Goal: Task Accomplishment & Management: Manage account settings

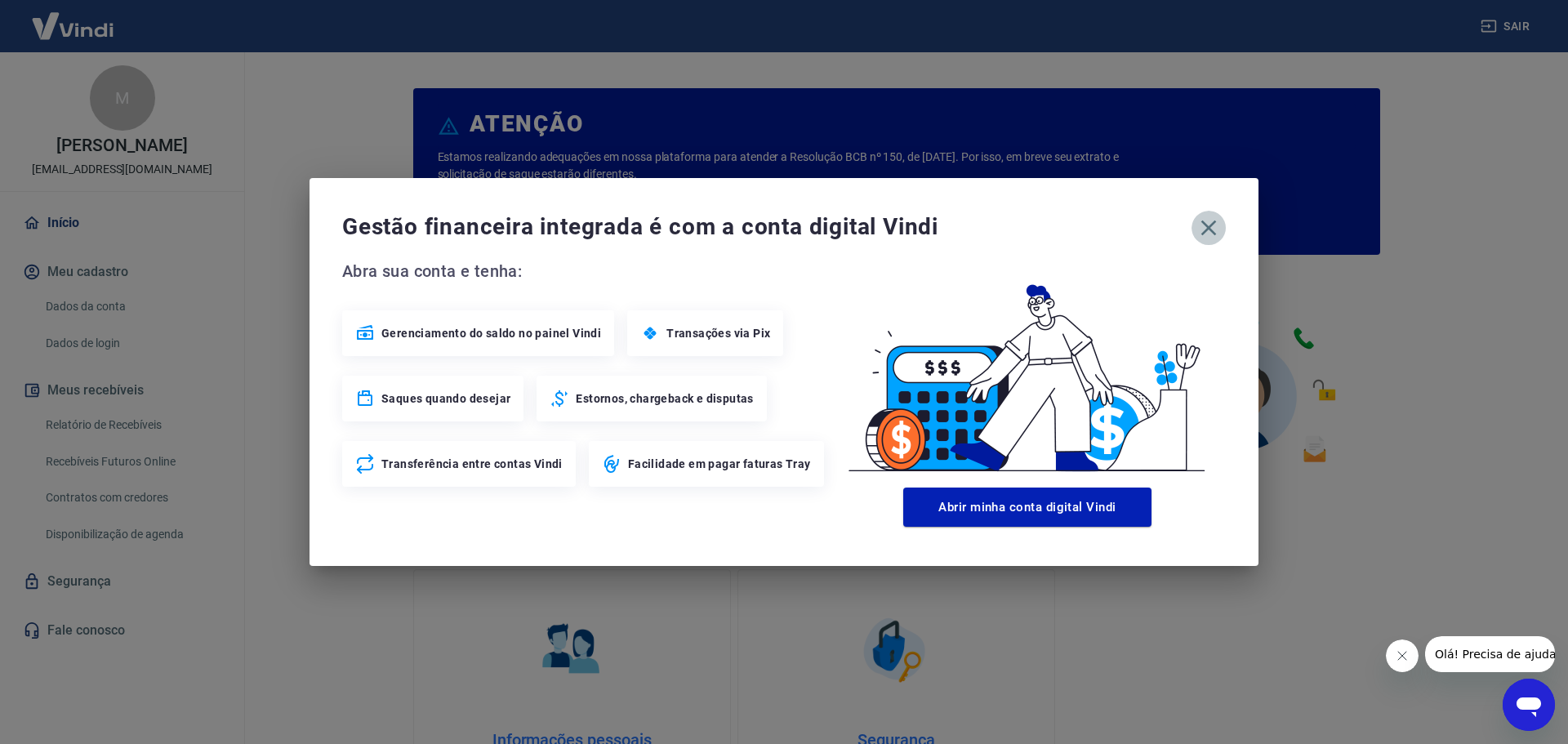
click at [1215, 228] on icon "button" at bounding box center [1208, 227] width 26 height 26
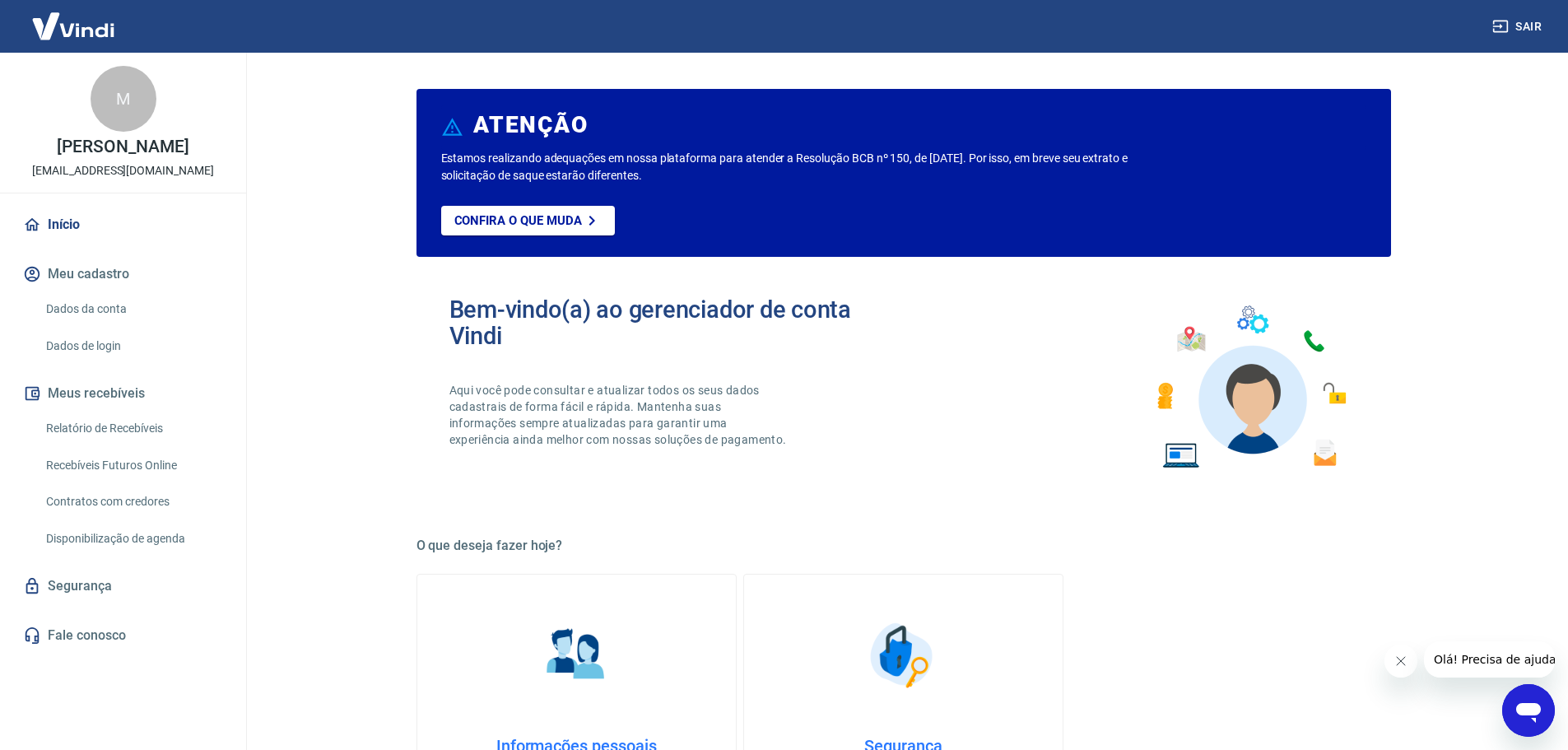
click at [84, 26] on img at bounding box center [73, 26] width 107 height 50
click at [66, 237] on link "Início" at bounding box center [123, 225] width 207 height 36
click at [84, 444] on link "Relatório de Recebíveis" at bounding box center [133, 428] width 187 height 34
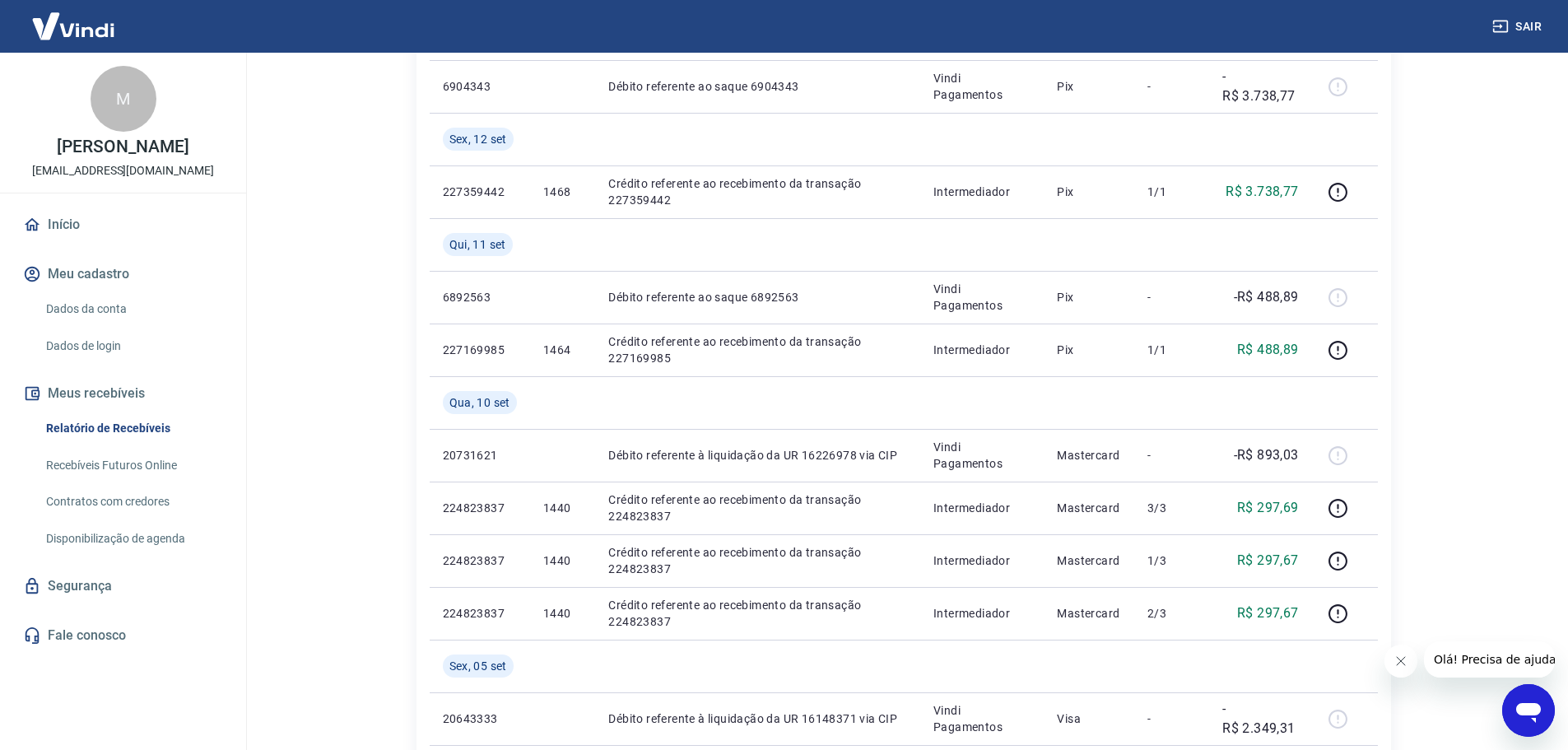
scroll to position [411, 0]
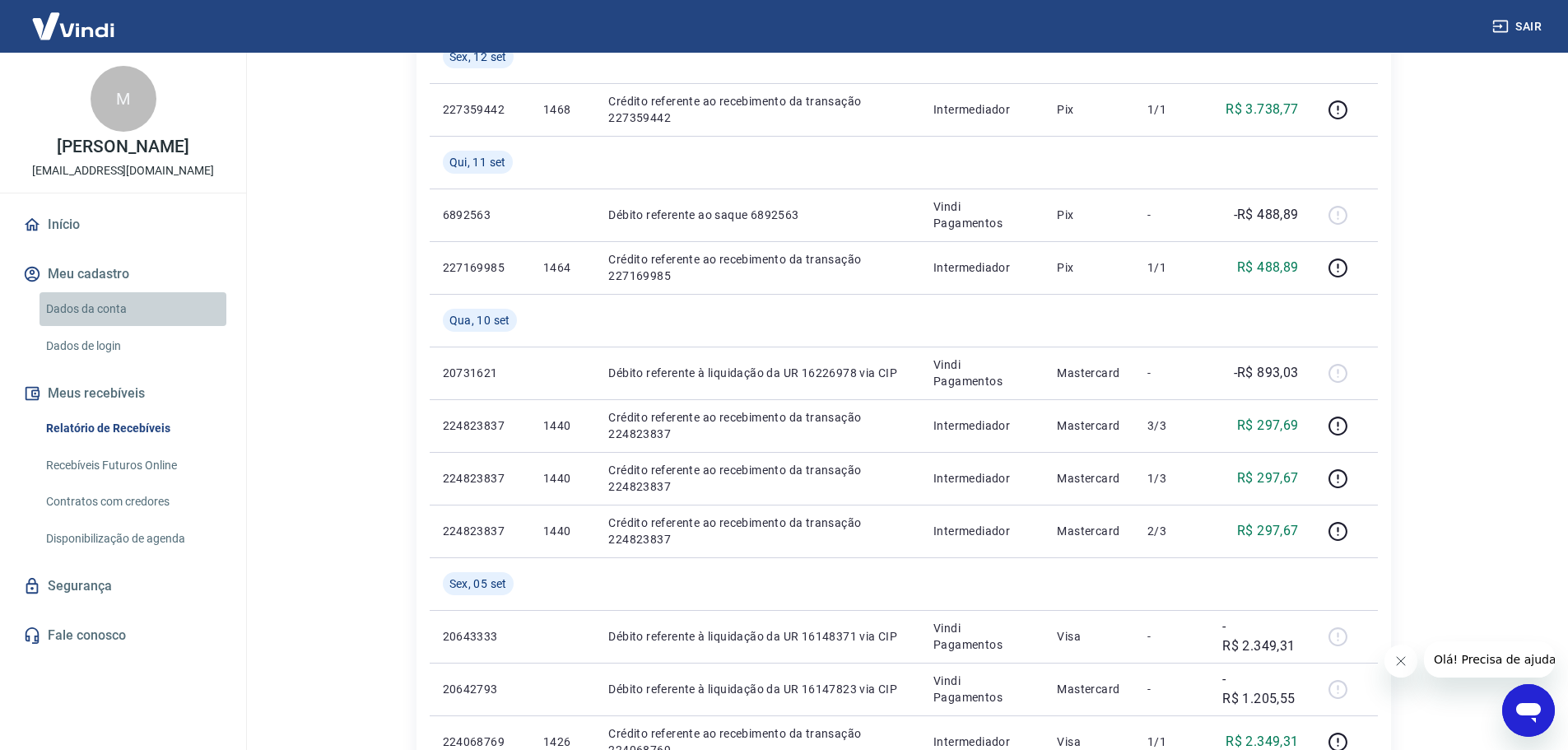
click at [110, 323] on link "Dados da conta" at bounding box center [133, 309] width 187 height 34
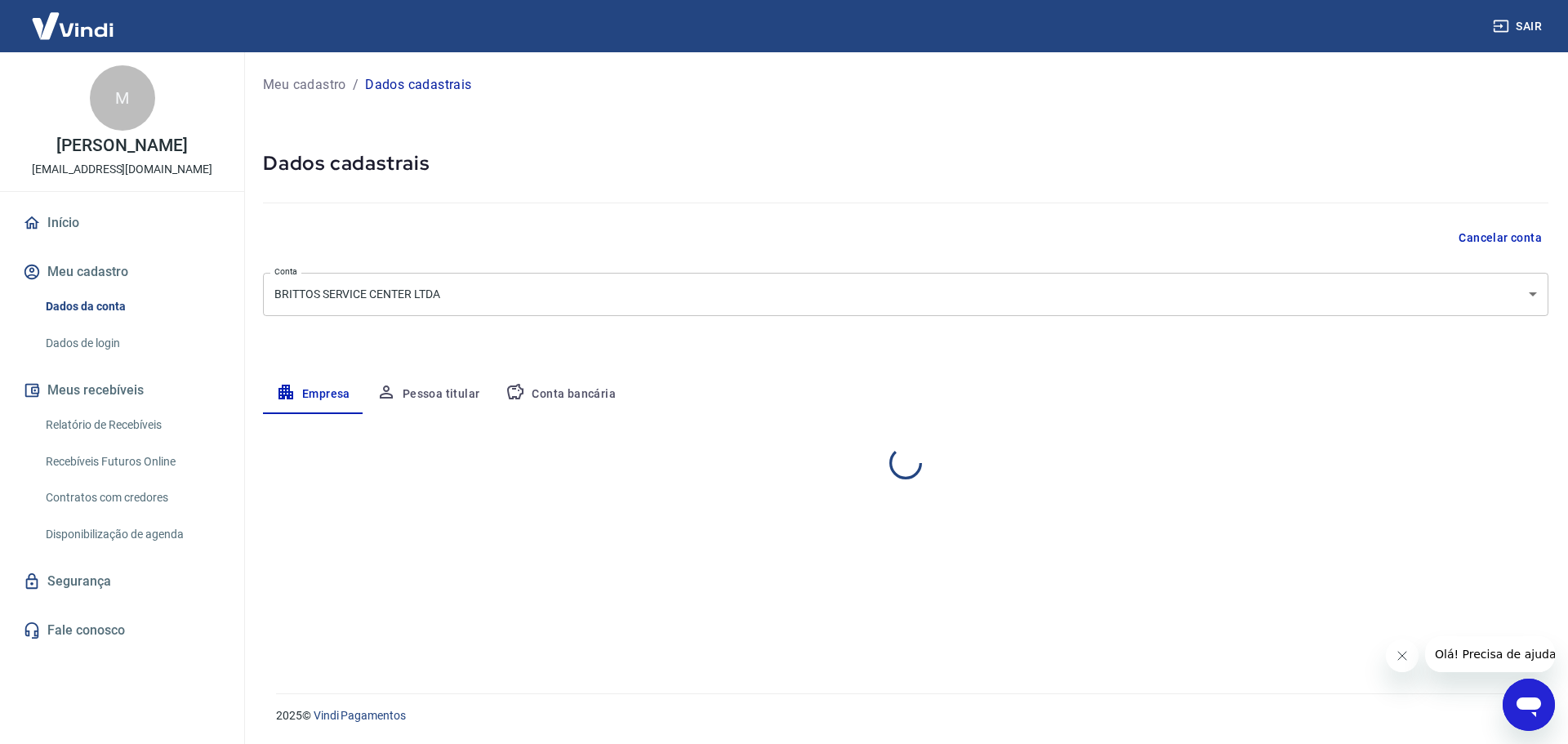
select select "MG"
select select "business"
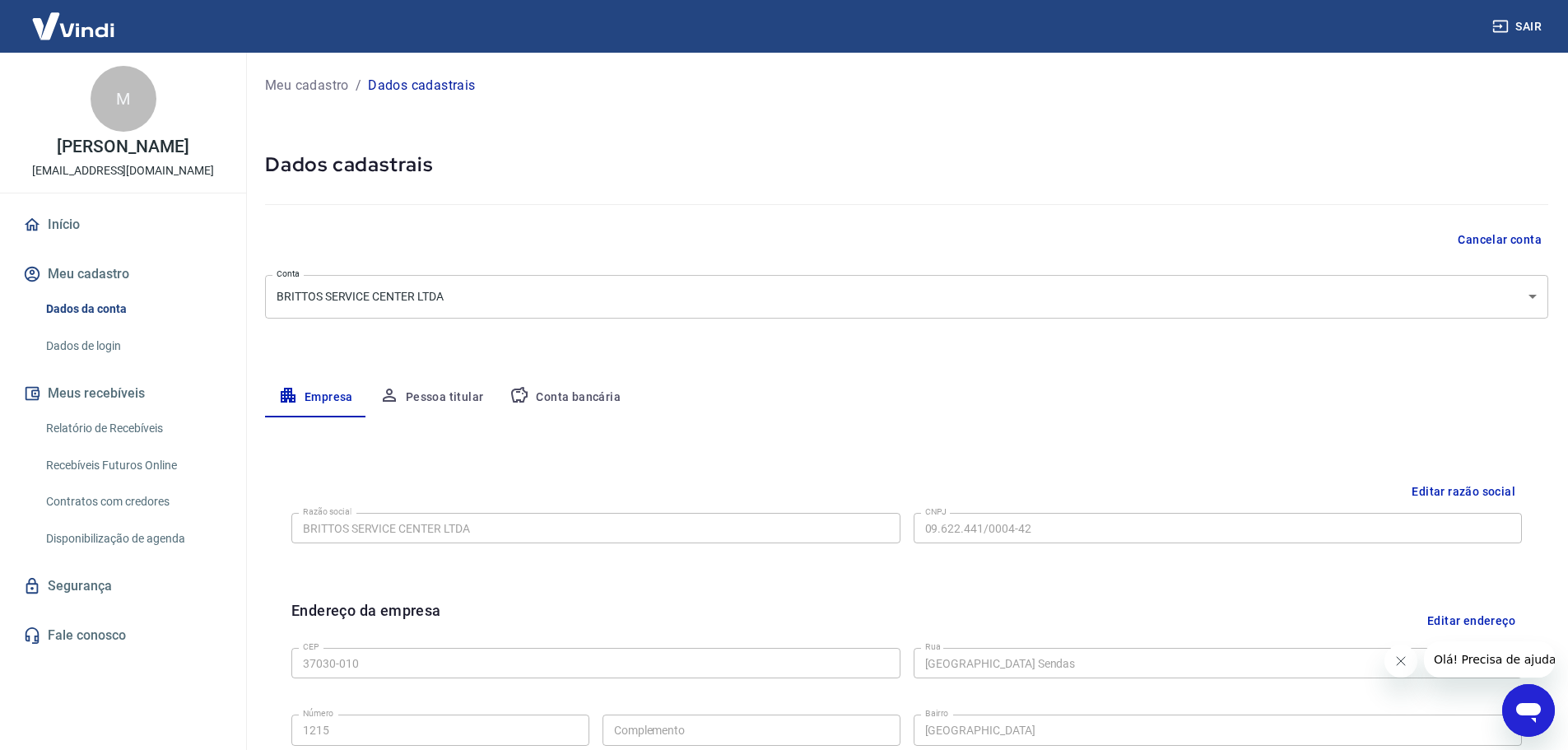
click at [114, 138] on p "[PERSON_NAME]" at bounding box center [122, 146] width 132 height 17
click at [73, 27] on img at bounding box center [73, 26] width 107 height 50
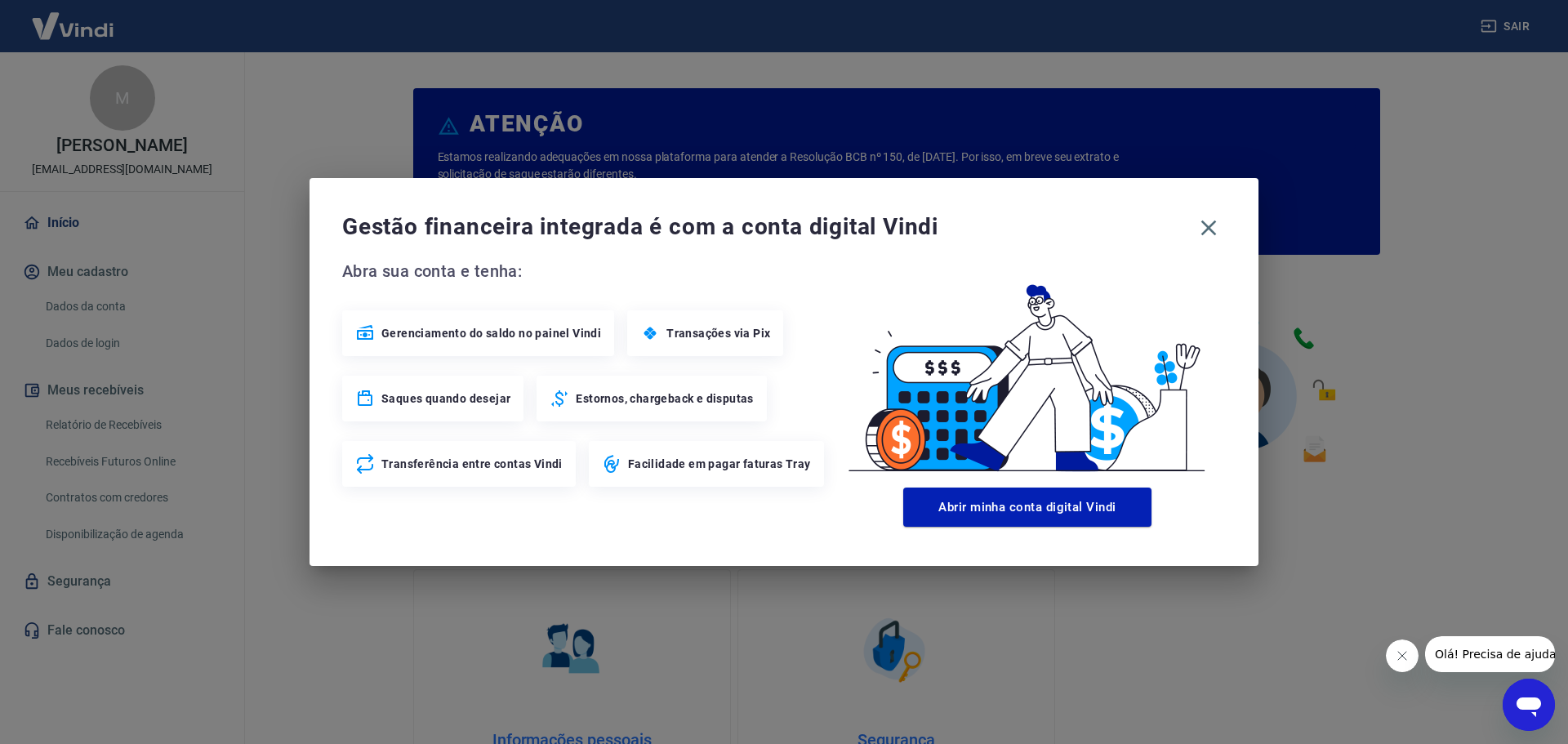
click at [484, 341] on div "Gerenciamento do saldo no painel Vindi" at bounding box center [478, 332] width 272 height 45
click at [487, 331] on span "Gerenciamento do saldo no painel Vindi" at bounding box center [491, 333] width 220 height 16
click at [383, 329] on span "Gerenciamento do saldo no painel Vindi" at bounding box center [491, 333] width 220 height 16
click at [527, 329] on span "Gerenciamento do saldo no painel Vindi" at bounding box center [491, 333] width 220 height 16
drag, startPoint x: 527, startPoint y: 329, endPoint x: 588, endPoint y: 329, distance: 61.0
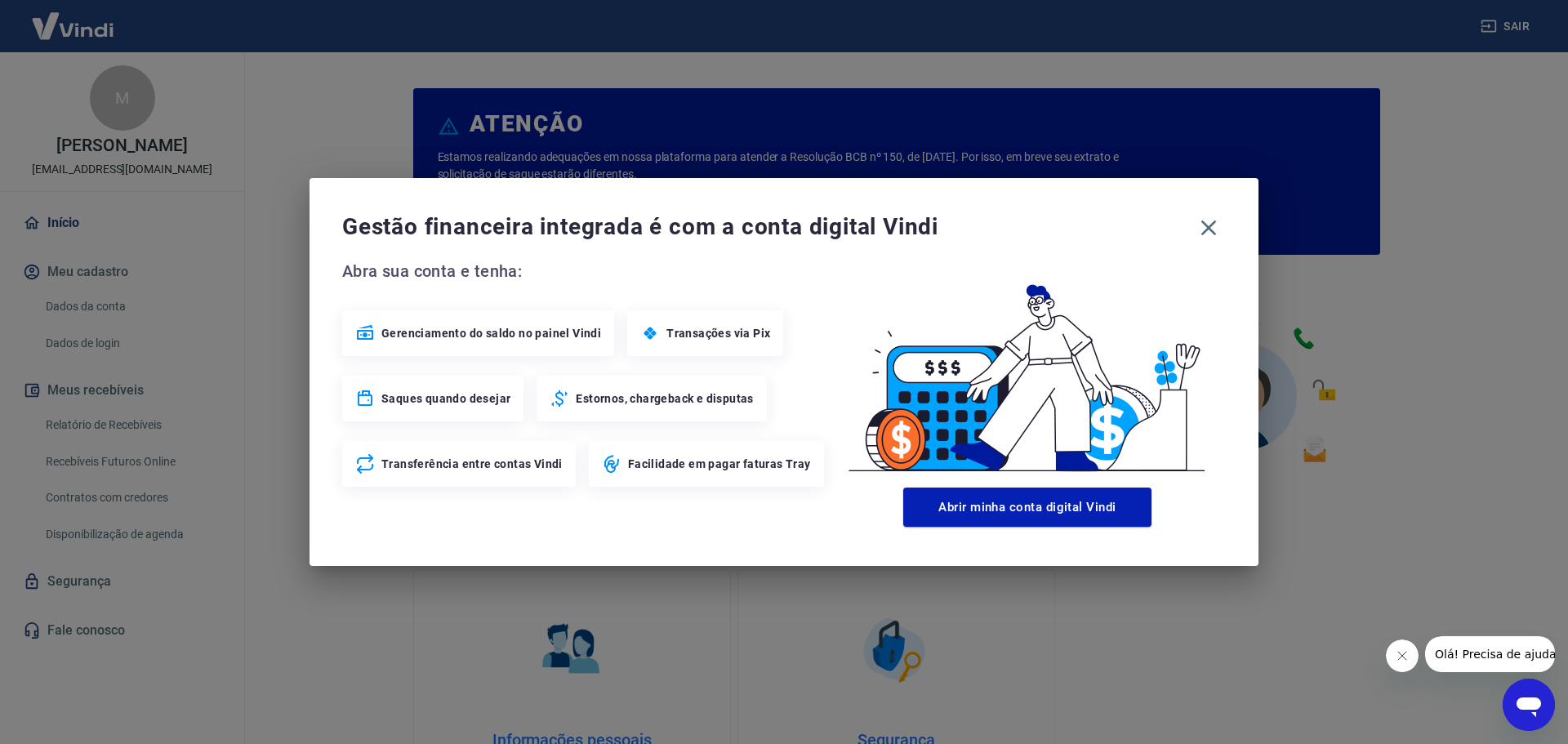
click at [527, 329] on span "Gerenciamento do saldo no painel Vindi" at bounding box center [491, 333] width 220 height 16
click at [1079, 508] on button "Abrir minha conta digital Vindi" at bounding box center [1027, 507] width 249 height 39
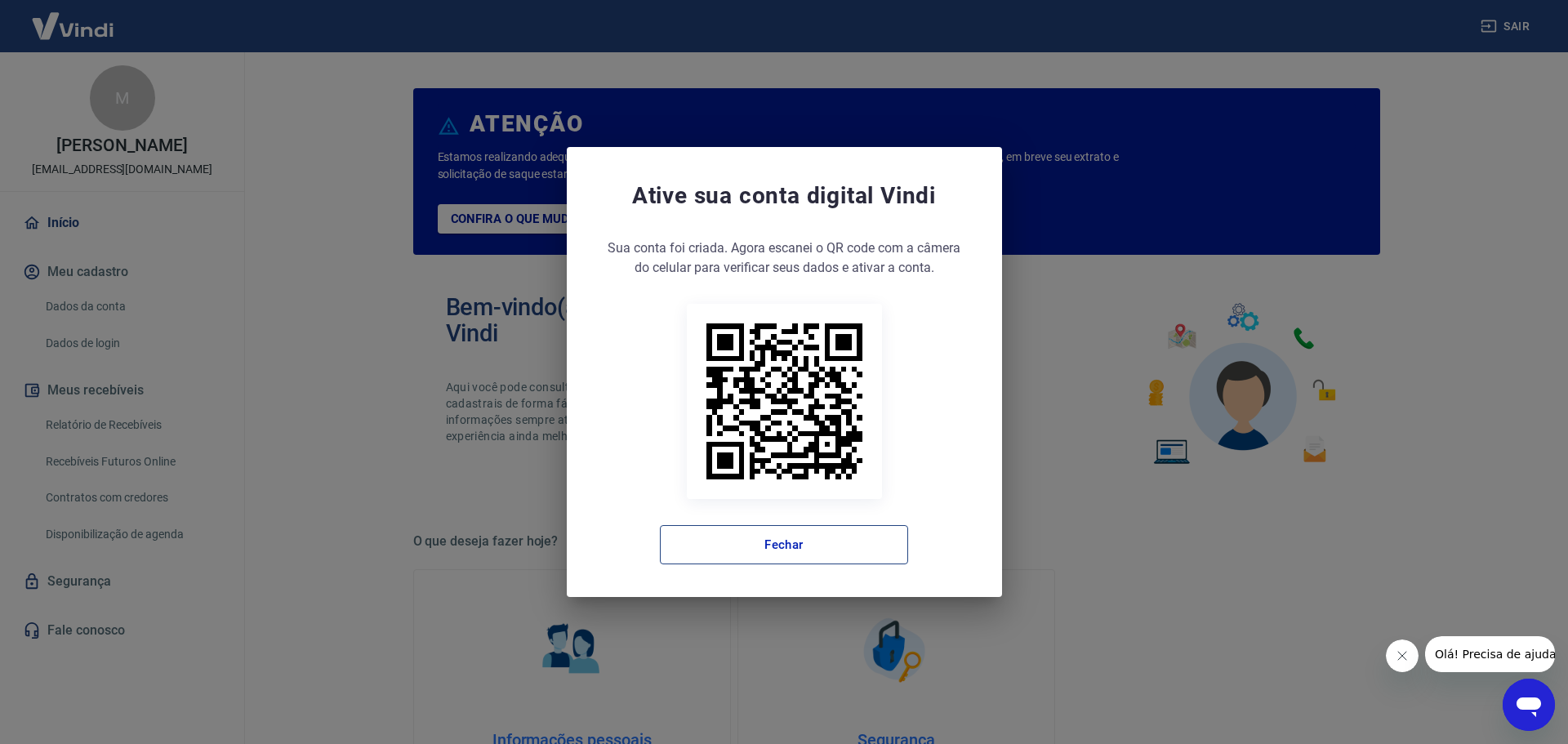
click at [814, 558] on button "Fechar" at bounding box center [784, 544] width 249 height 39
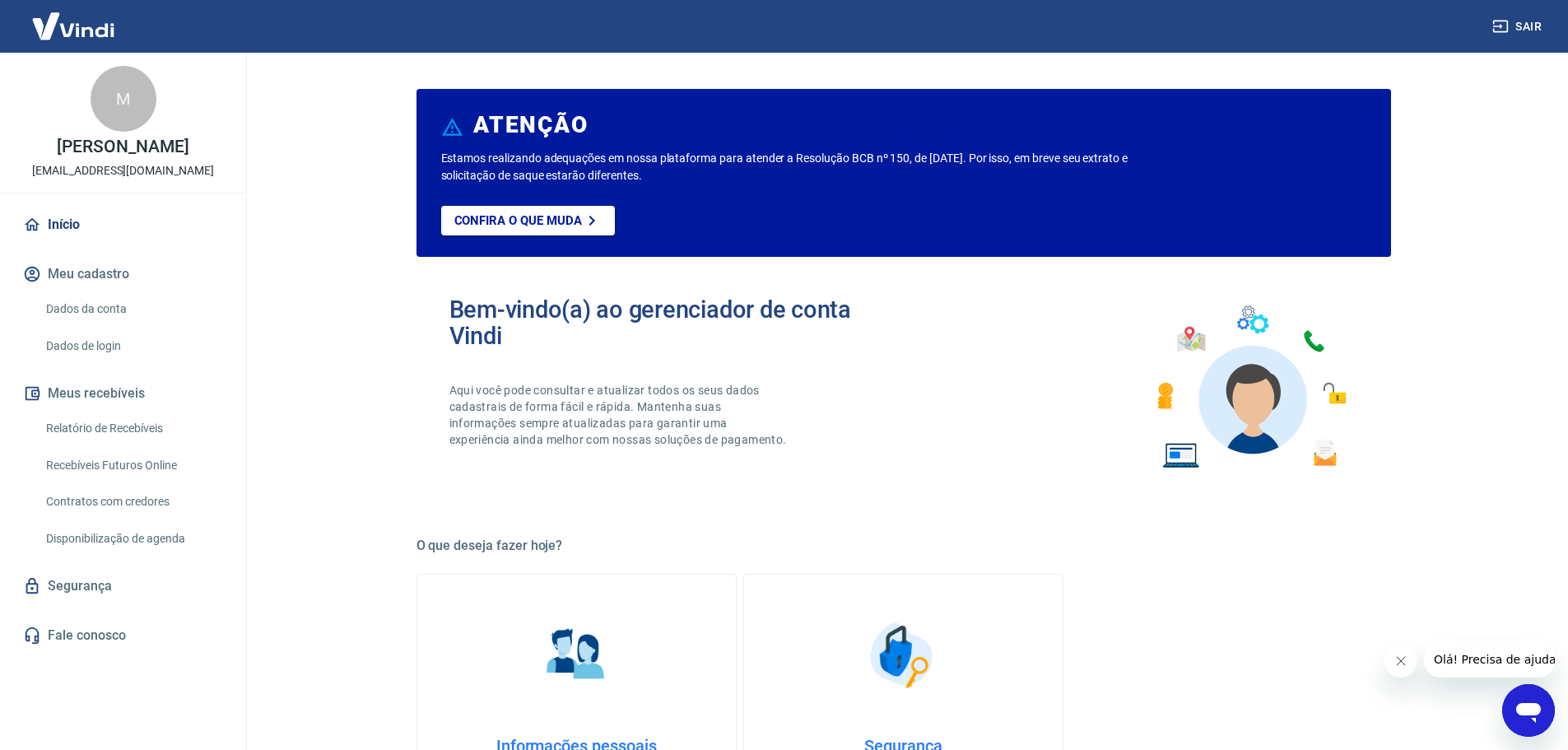
click at [82, 36] on img at bounding box center [73, 26] width 107 height 50
click at [1514, 28] on button "Sair" at bounding box center [1519, 27] width 59 height 31
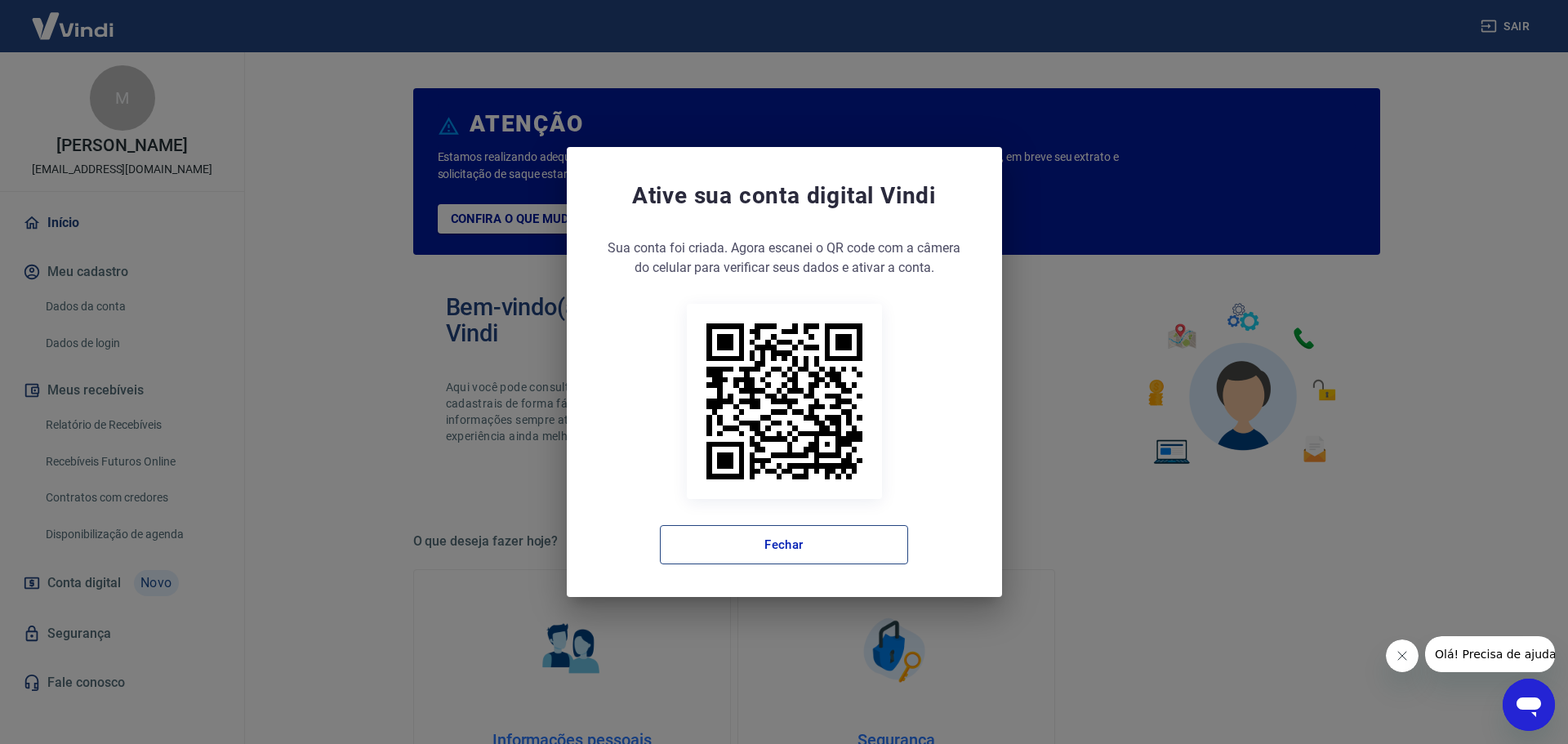
click at [810, 537] on button "Fechar" at bounding box center [784, 544] width 249 height 39
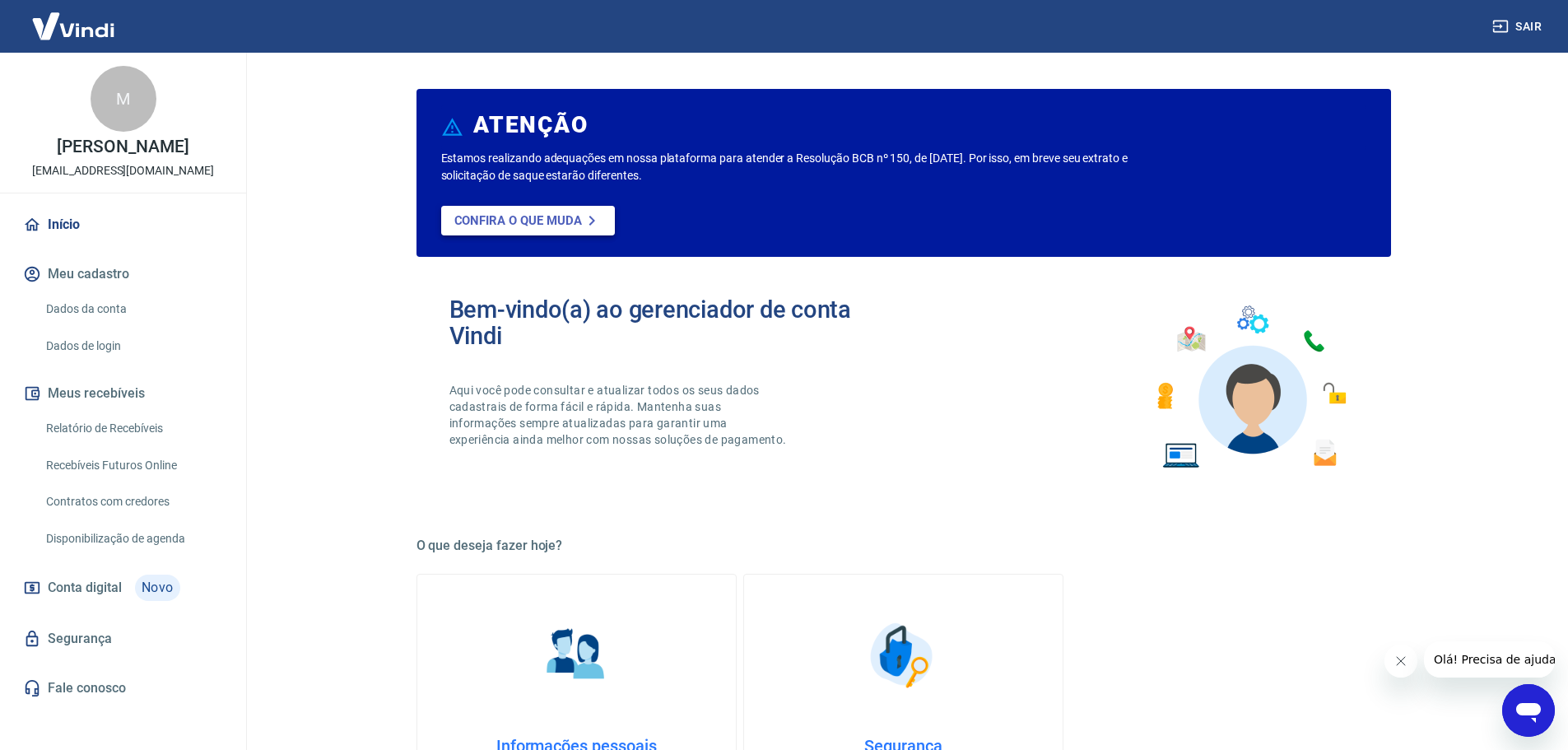
click at [542, 223] on p "Confira o que muda" at bounding box center [518, 220] width 128 height 15
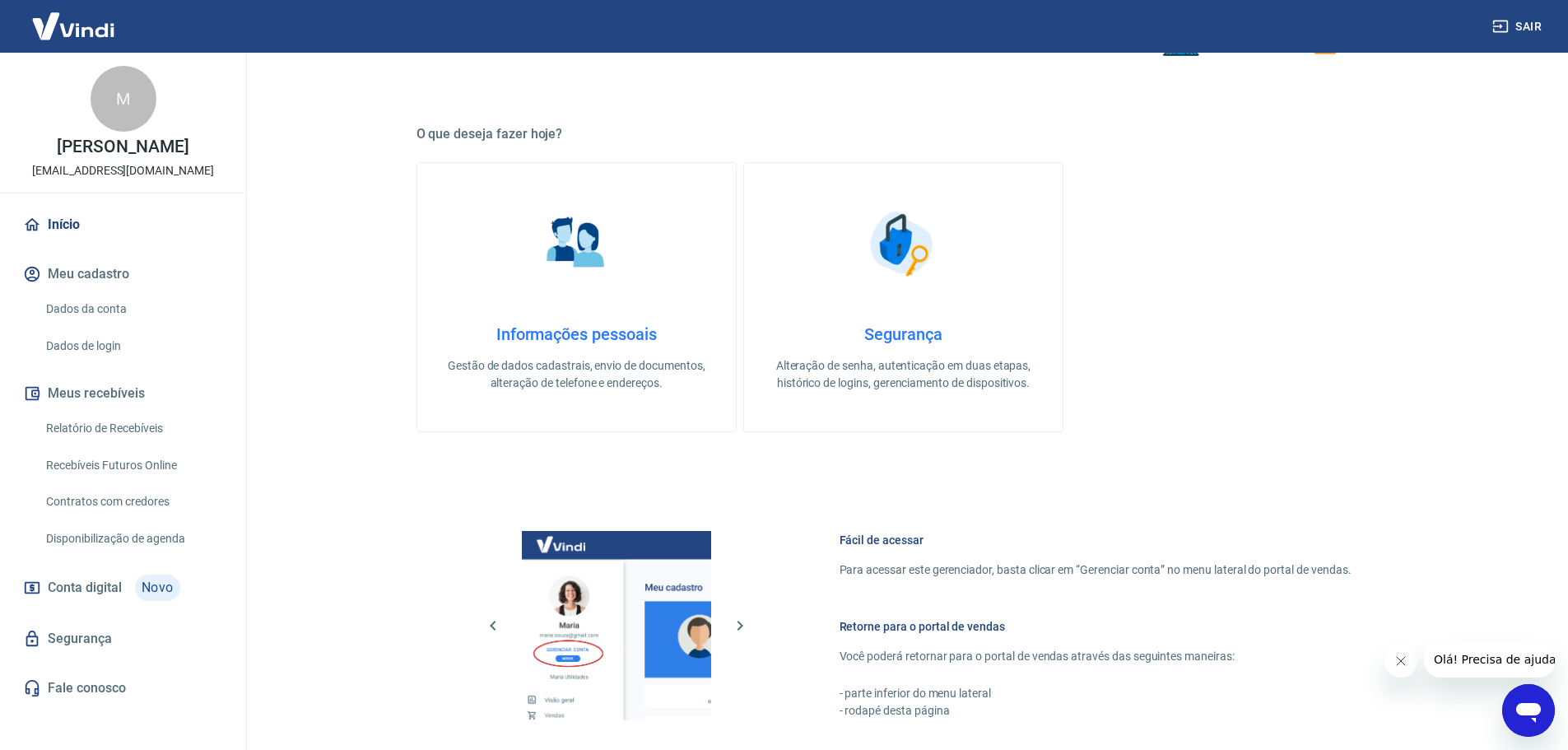
scroll to position [704, 0]
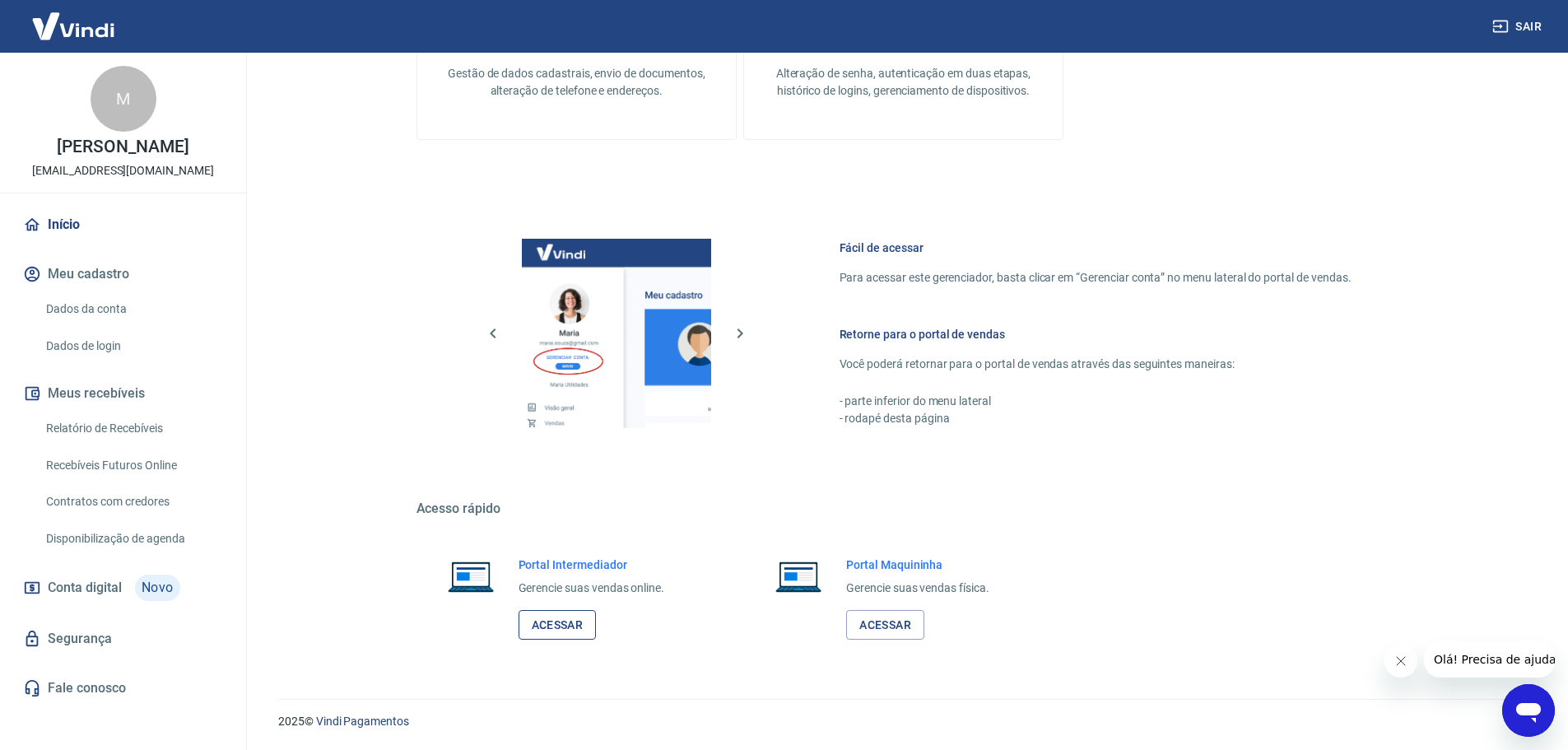
click at [553, 623] on link "Acessar" at bounding box center [558, 625] width 78 height 31
